Goal: Task Accomplishment & Management: Manage account settings

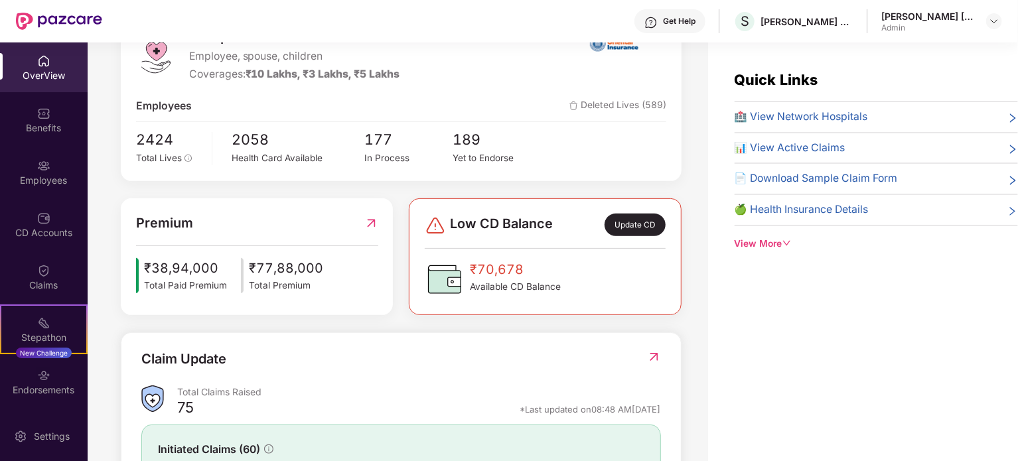
scroll to position [358, 0]
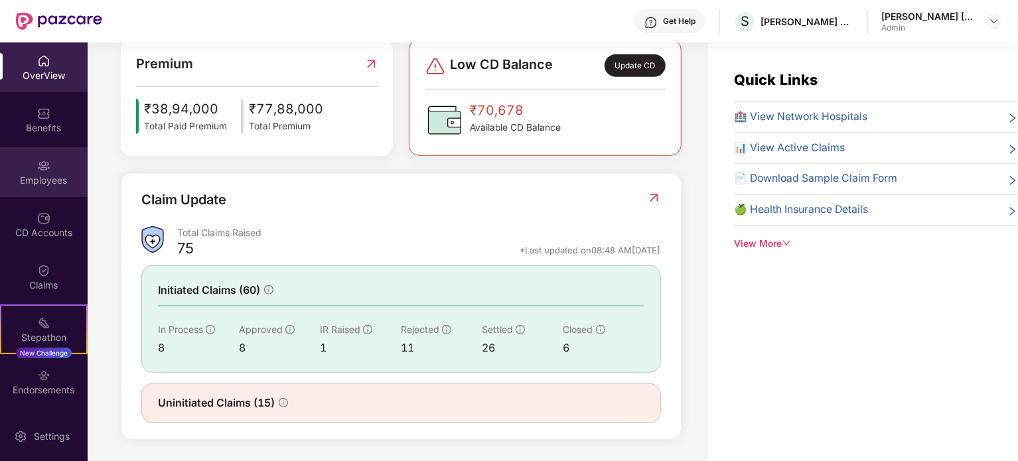
click at [39, 166] on img at bounding box center [43, 165] width 13 height 13
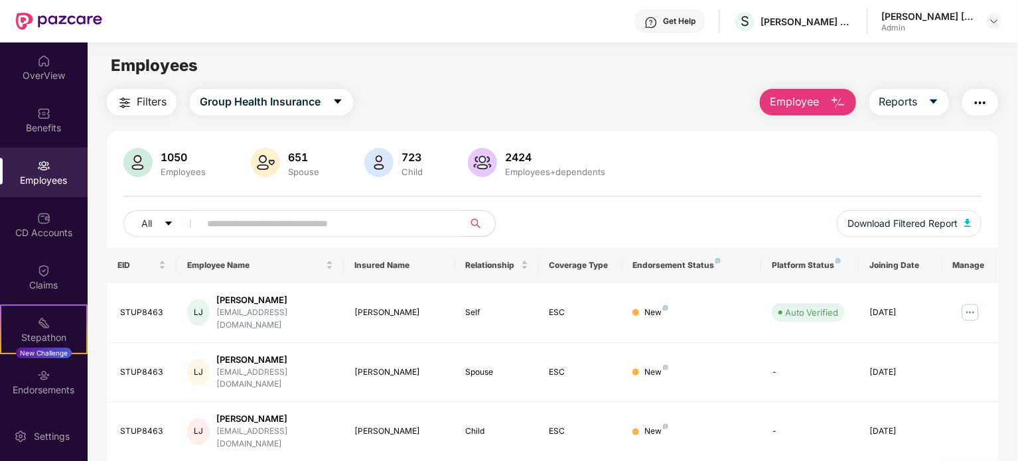
click at [240, 225] on input "text" at bounding box center [326, 224] width 238 height 20
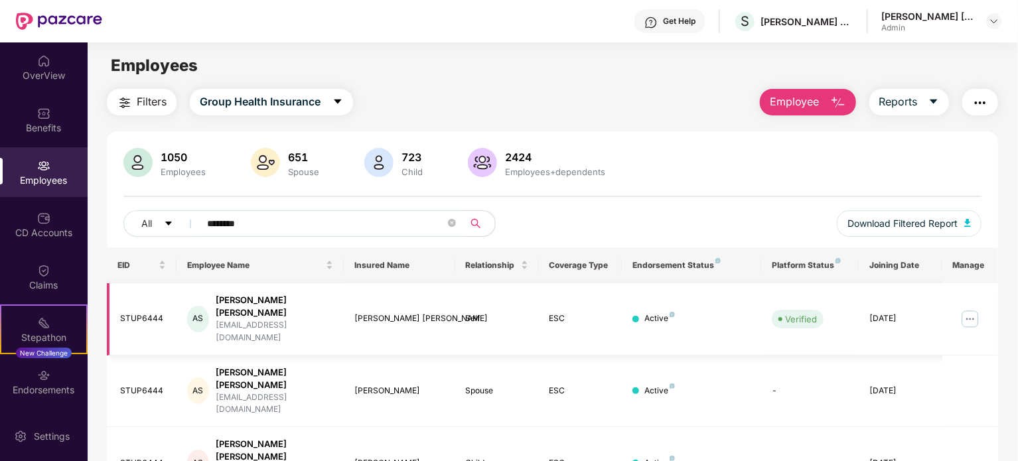
type input "********"
click at [961, 309] on img at bounding box center [970, 319] width 21 height 21
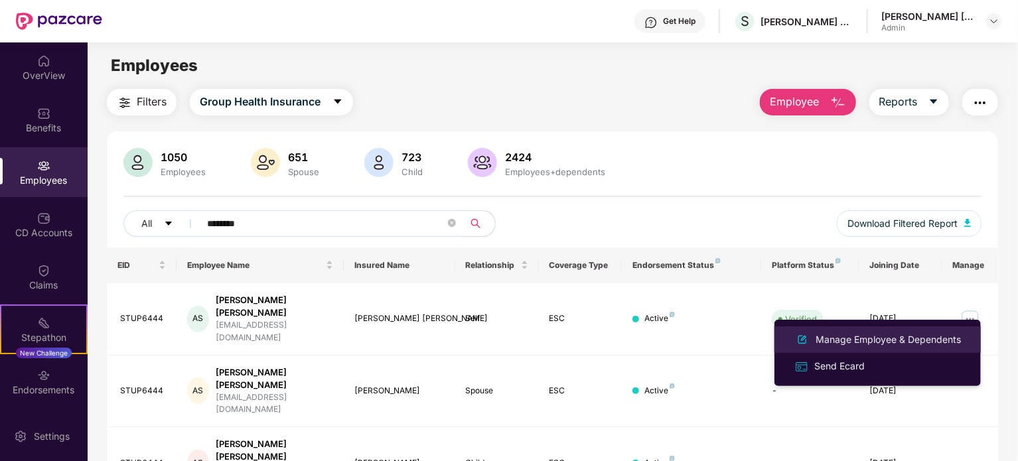
click at [920, 336] on div "Manage Employee & Dependents" at bounding box center [888, 339] width 151 height 15
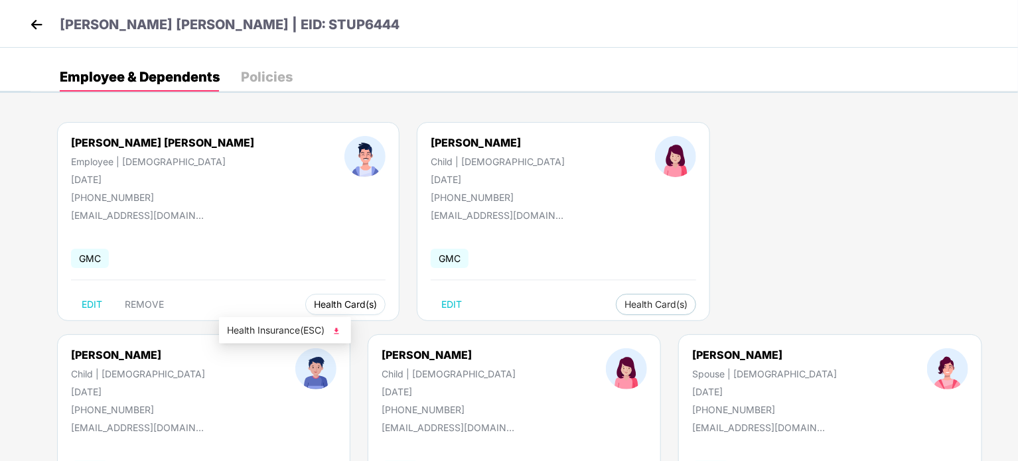
click at [314, 301] on span "Health Card(s)" at bounding box center [345, 304] width 63 height 7
click at [338, 330] on img at bounding box center [336, 330] width 13 height 13
